Goal: Entertainment & Leisure: Browse casually

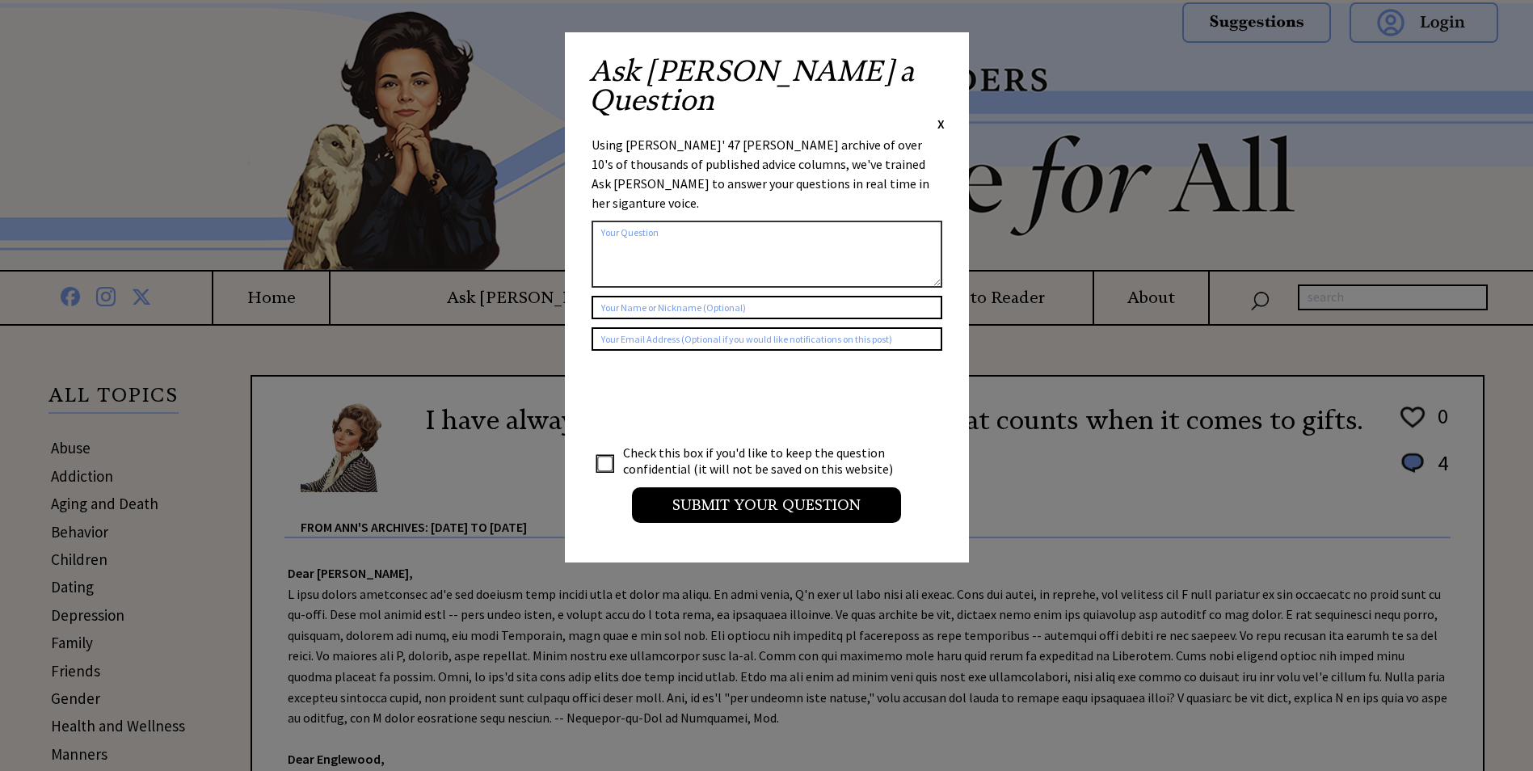
click at [938, 116] on span "X" at bounding box center [940, 124] width 7 height 16
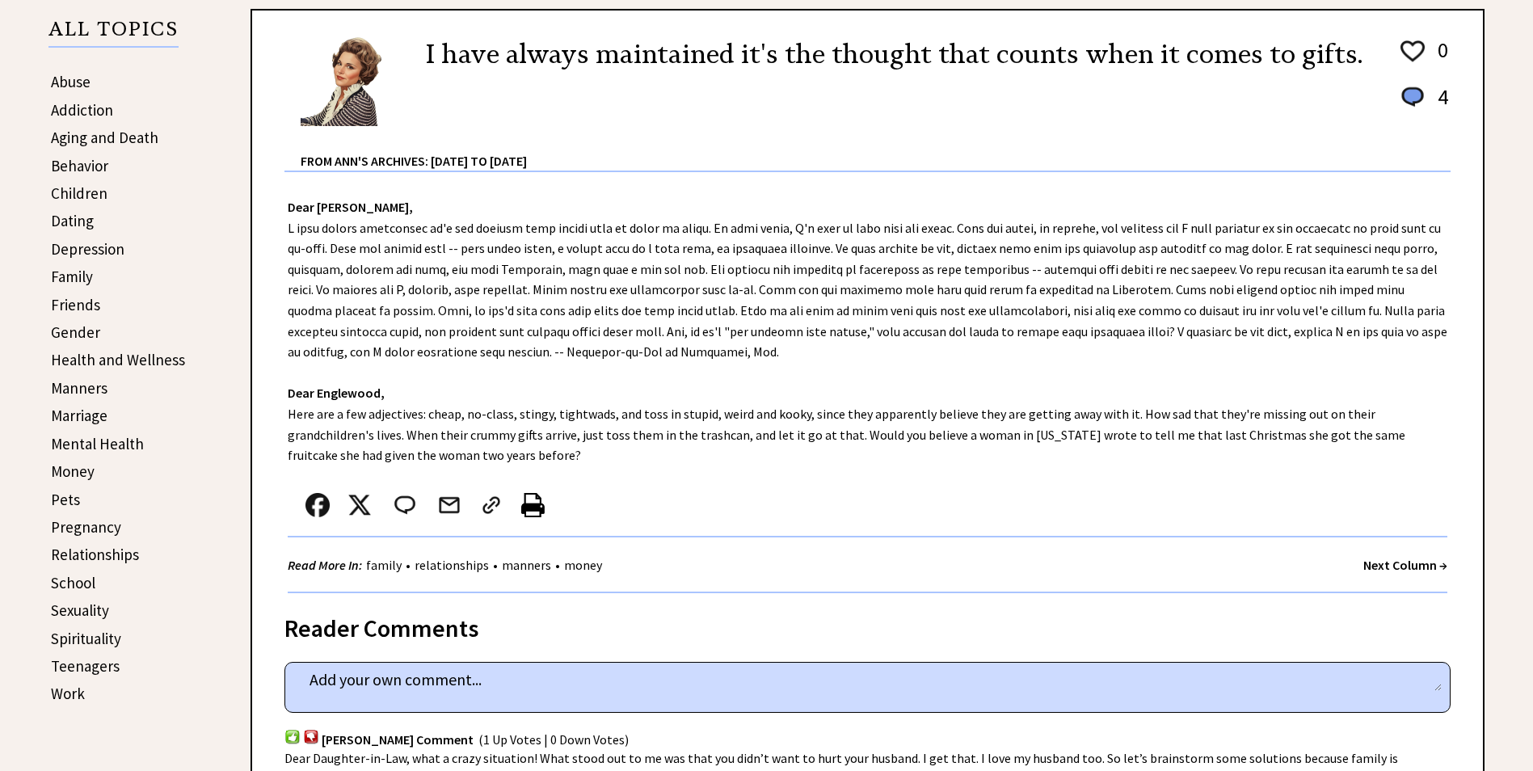
scroll to position [363, 0]
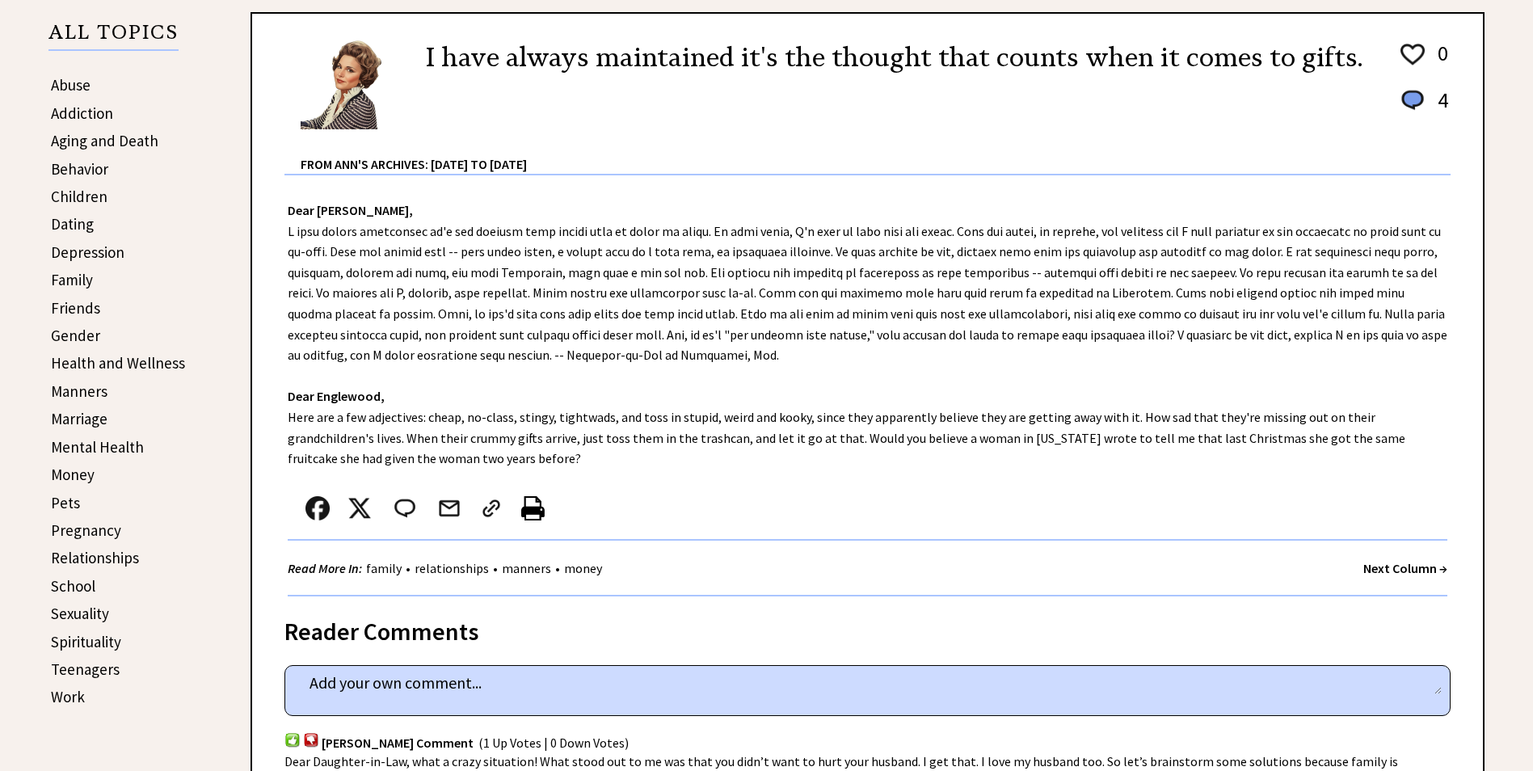
click at [1382, 565] on strong "Next Column →" at bounding box center [1405, 568] width 84 height 16
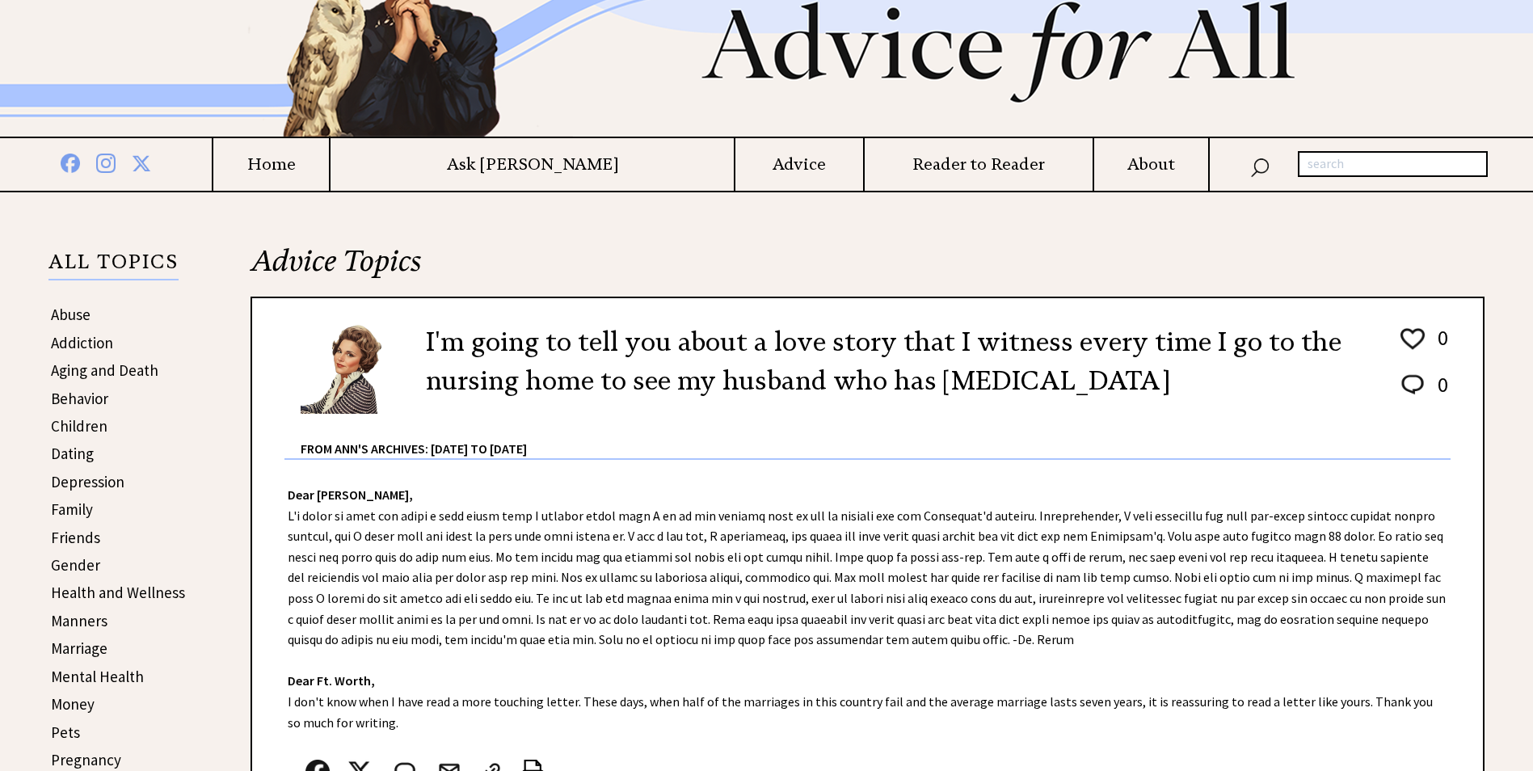
scroll to position [323, 0]
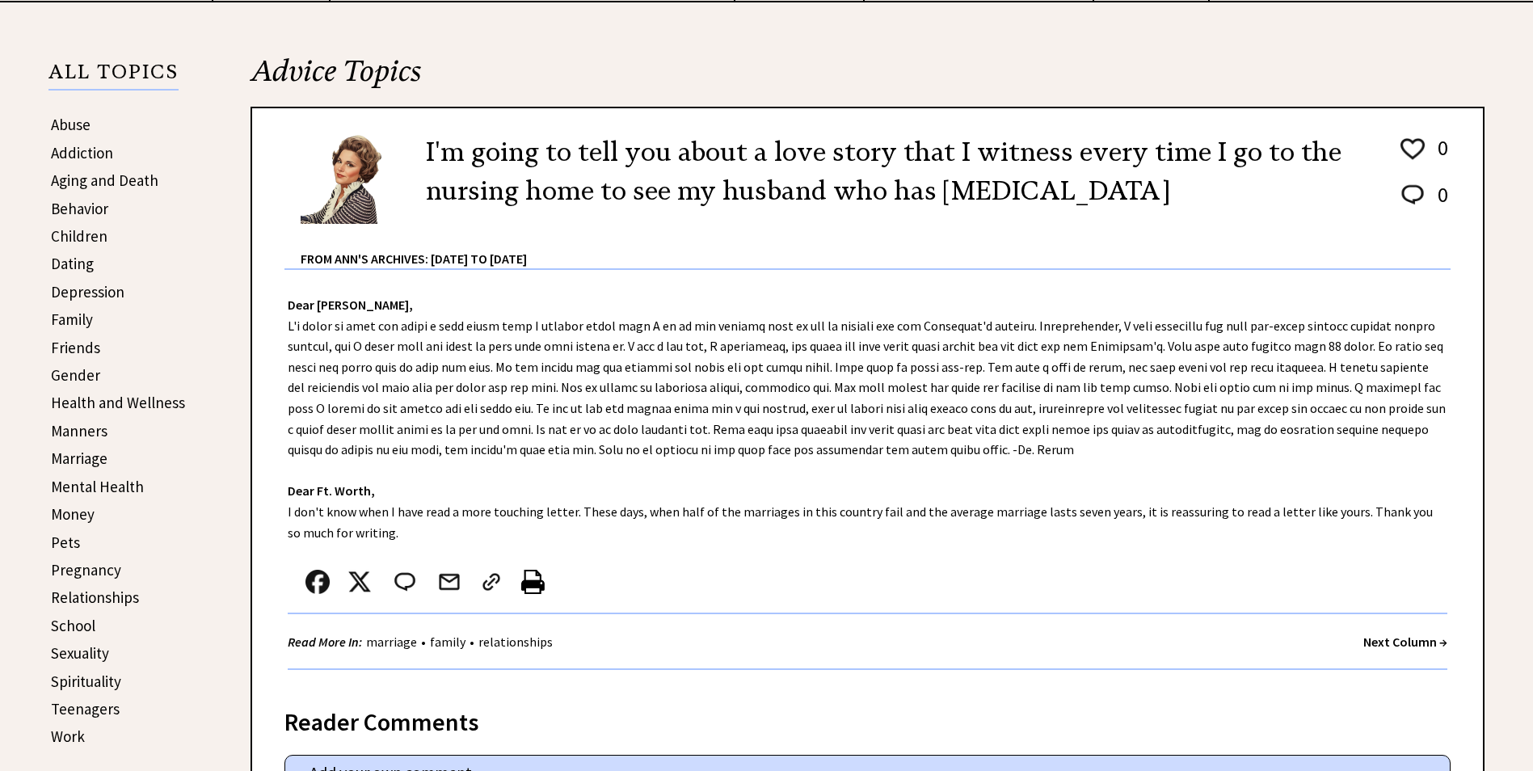
click at [1395, 642] on strong "Next Column →" at bounding box center [1405, 641] width 84 height 16
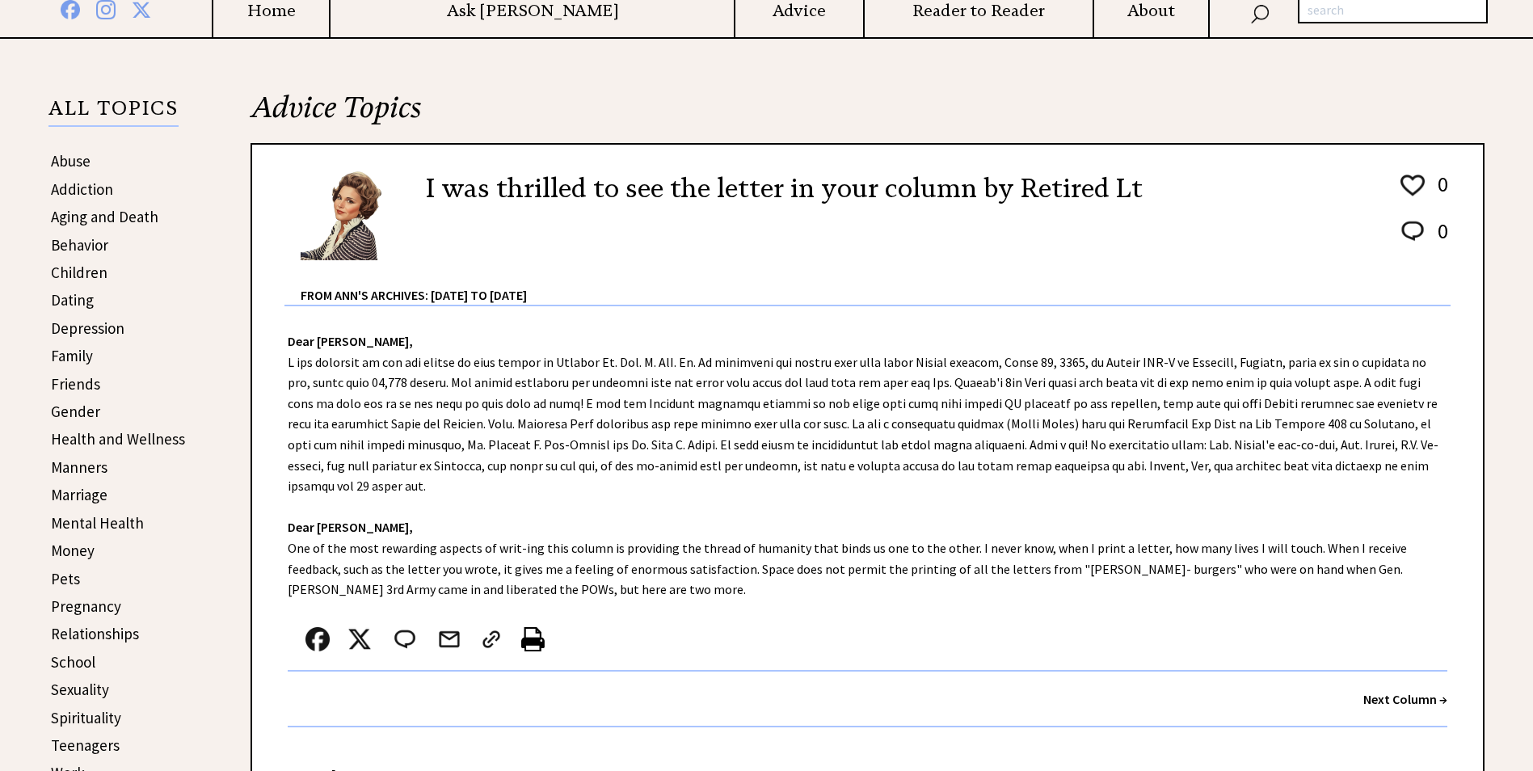
scroll to position [323, 0]
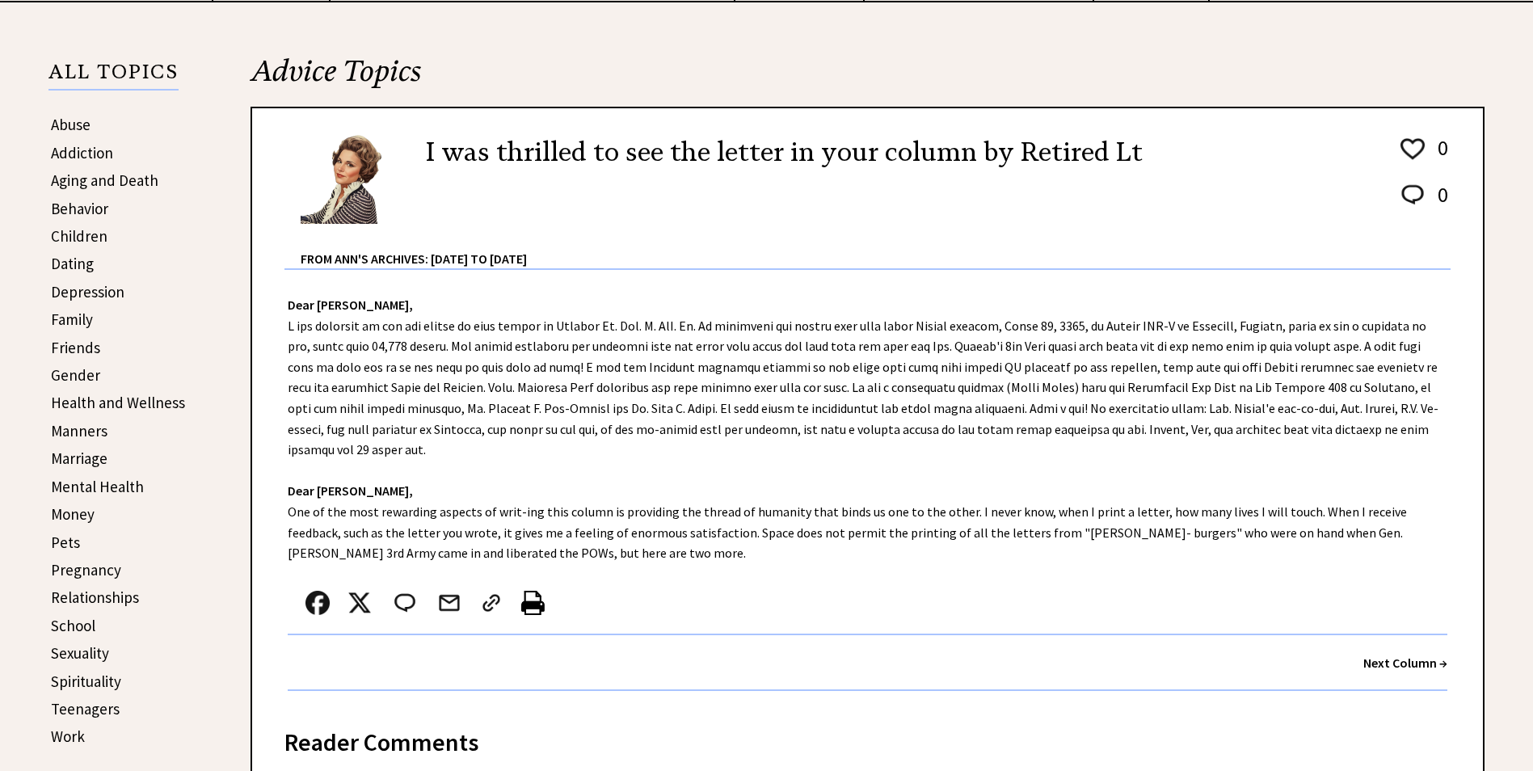
click at [1412, 663] on strong "Next Column →" at bounding box center [1405, 662] width 84 height 16
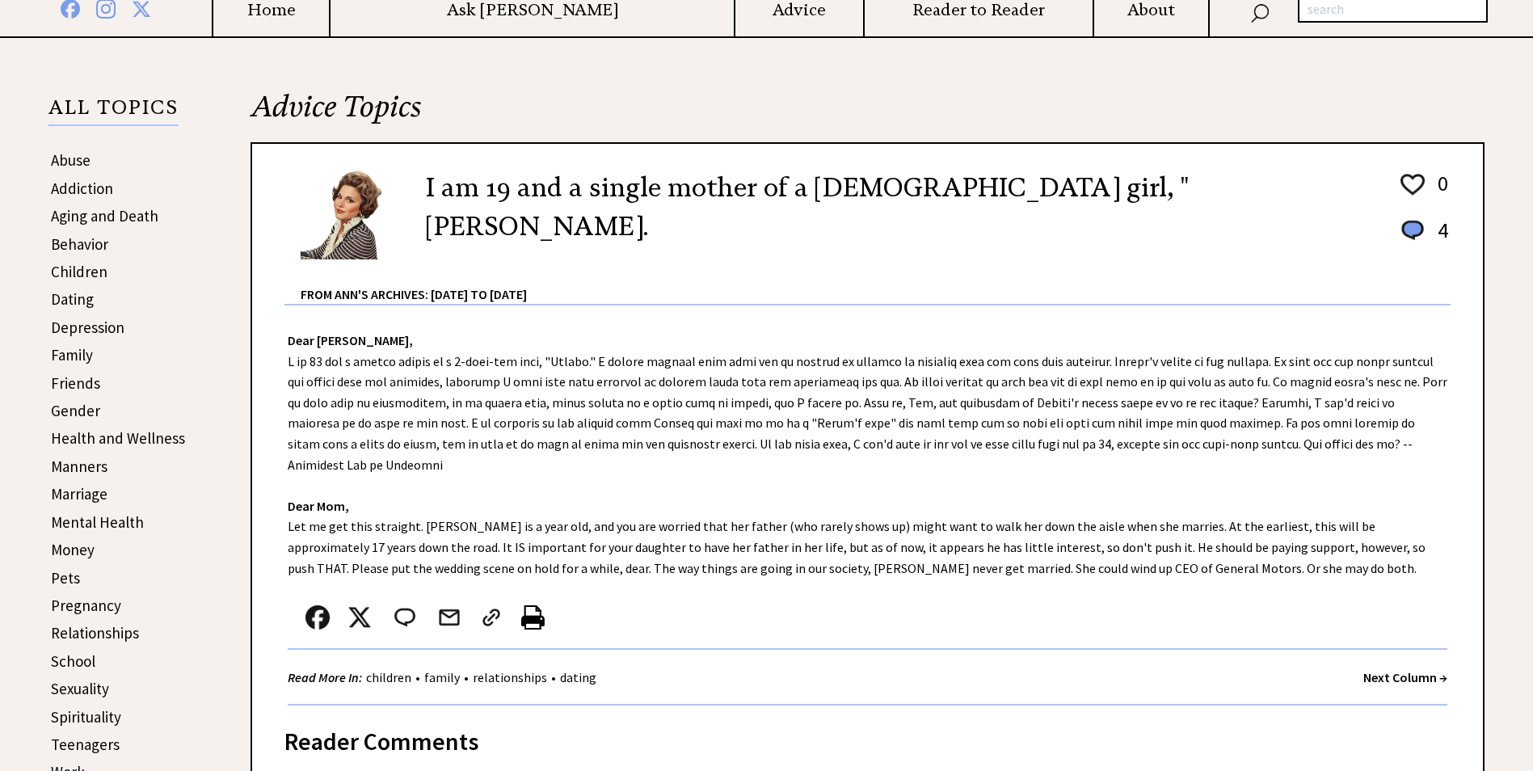
scroll to position [323, 0]
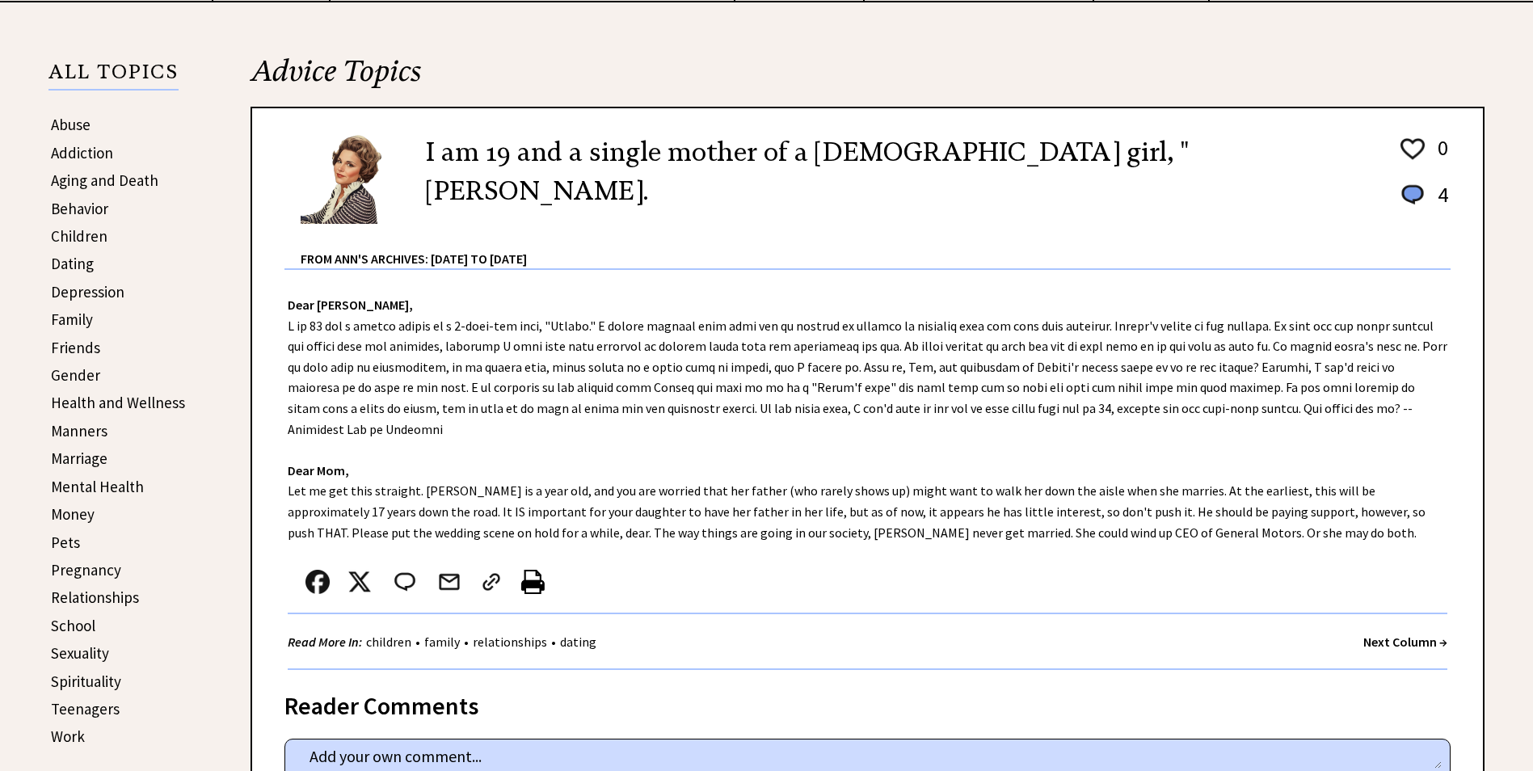
click at [1406, 642] on strong "Next Column →" at bounding box center [1405, 641] width 84 height 16
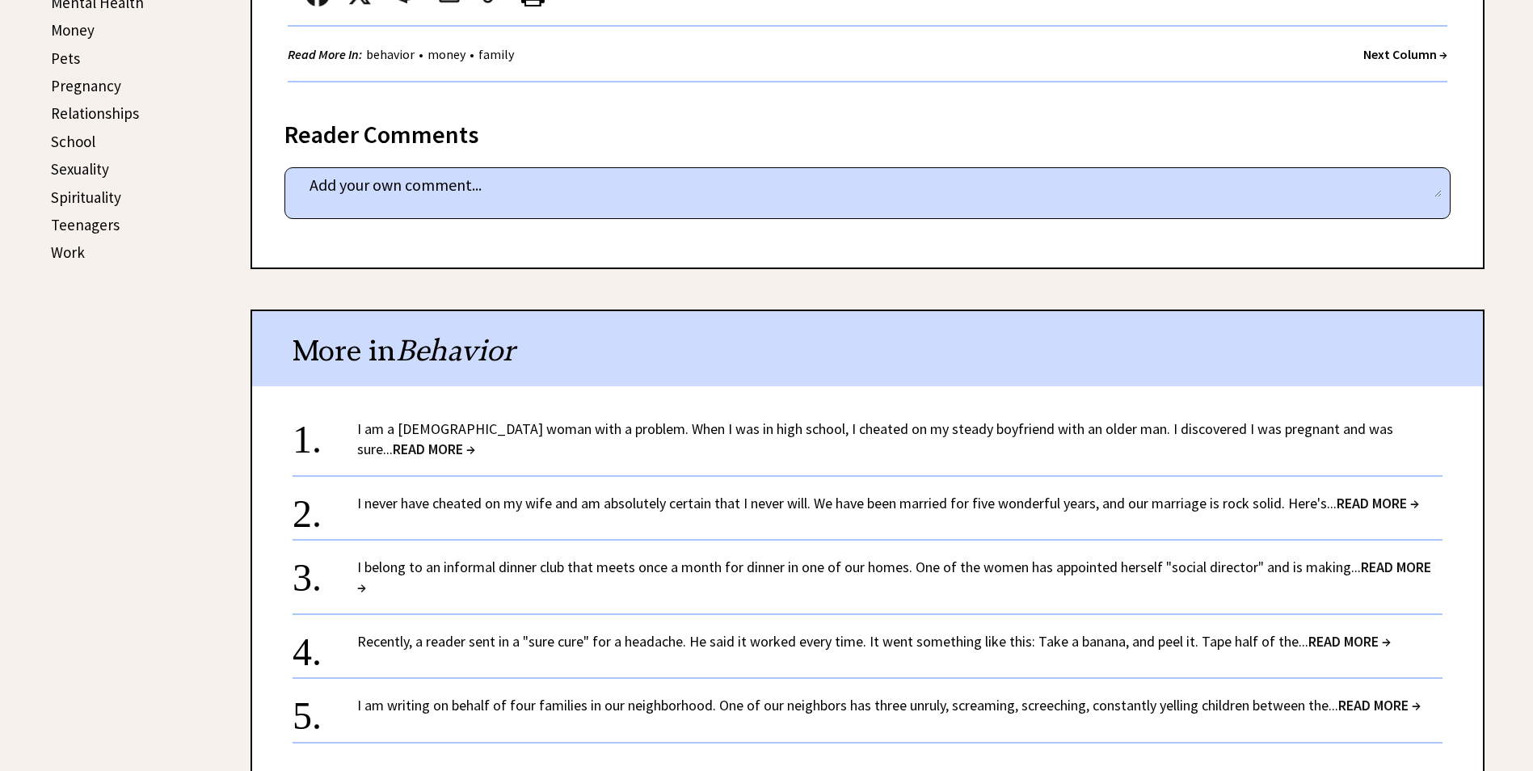
scroll to position [808, 0]
click at [475, 439] on span "READ MORE →" at bounding box center [434, 448] width 82 height 19
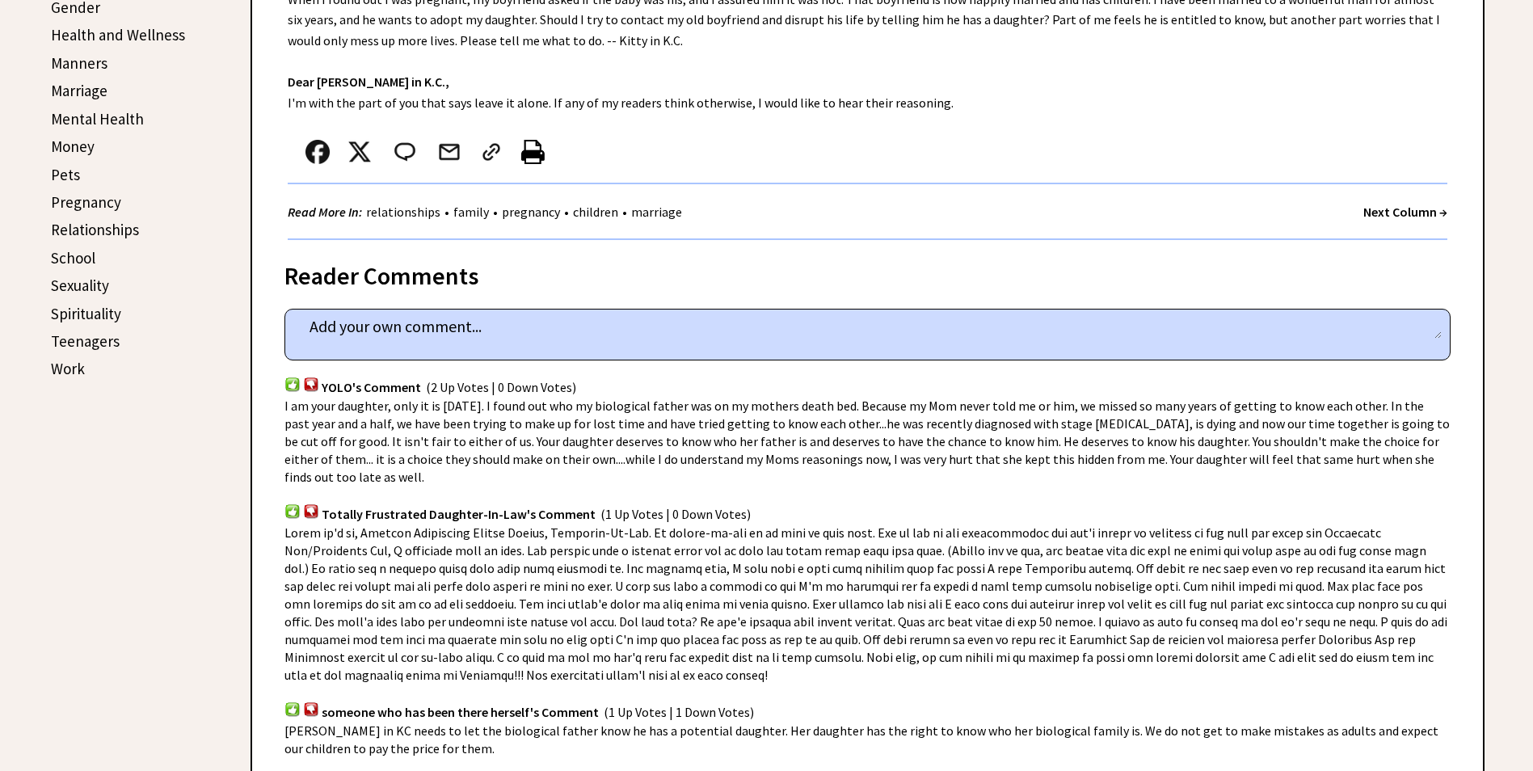
scroll to position [727, 0]
